Goal: Information Seeking & Learning: Learn about a topic

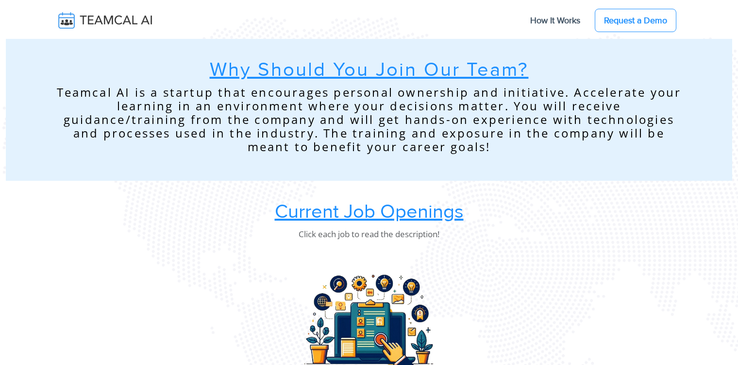
click at [365, 220] on u "Current Job Openings" at bounding box center [369, 212] width 189 height 24
click at [347, 222] on u "Current Job Openings" at bounding box center [369, 212] width 189 height 24
click at [347, 216] on u "Current Job Openings" at bounding box center [369, 212] width 189 height 24
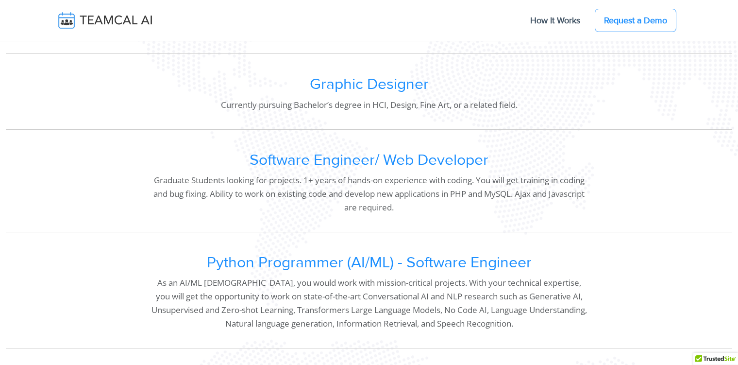
scroll to position [728, 0]
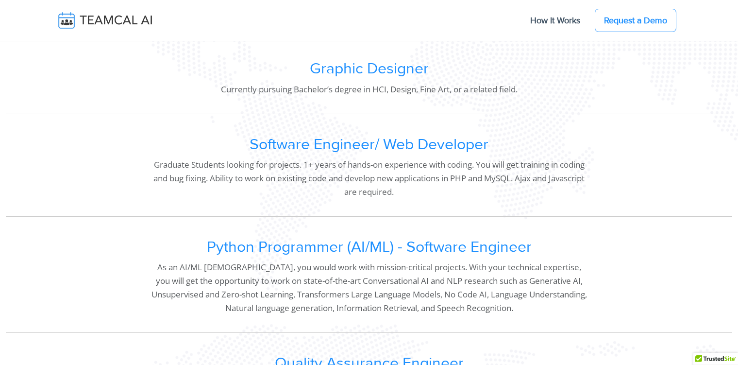
drag, startPoint x: 420, startPoint y: 154, endPoint x: 93, endPoint y: 173, distance: 327.4
click at [93, 173] on div "Software Engineer/ Web Developer Graduate Students looking for projects. 1+ yea…" at bounding box center [369, 170] width 727 height 93
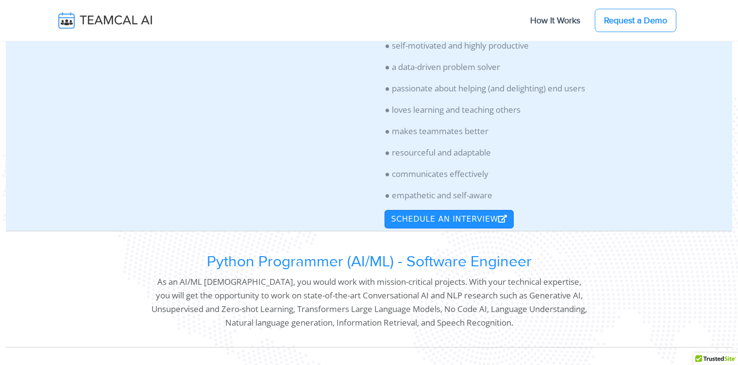
scroll to position [1603, 0]
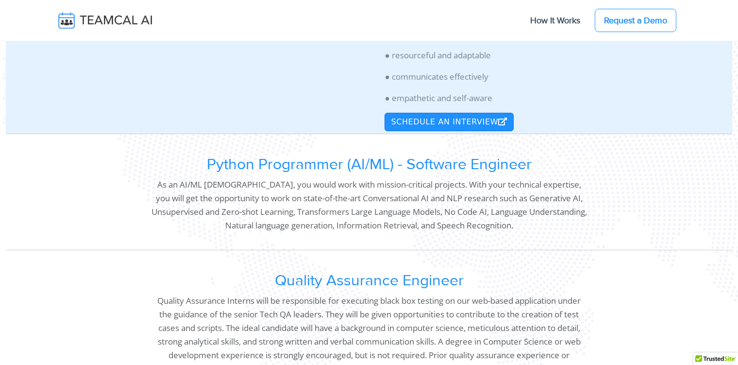
click at [494, 223] on p "As an AI/ML [DEMOGRAPHIC_DATA], you would work with mission-critical projects. …" at bounding box center [369, 205] width 436 height 54
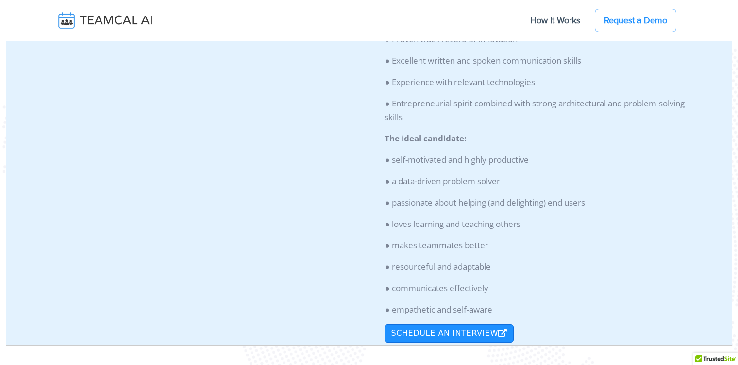
scroll to position [1651, 0]
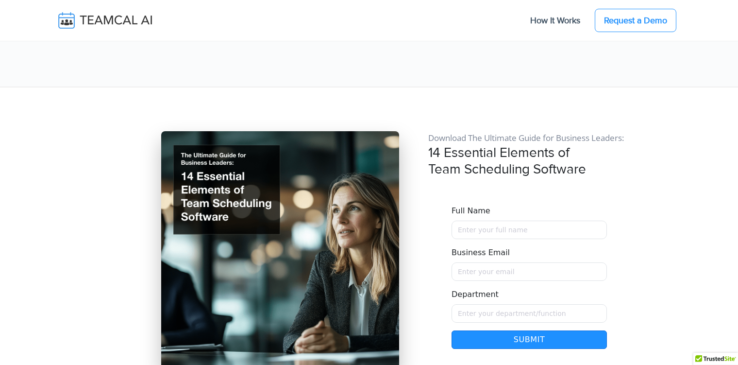
scroll to position [8160, 0]
